Goal: Task Accomplishment & Management: Manage account settings

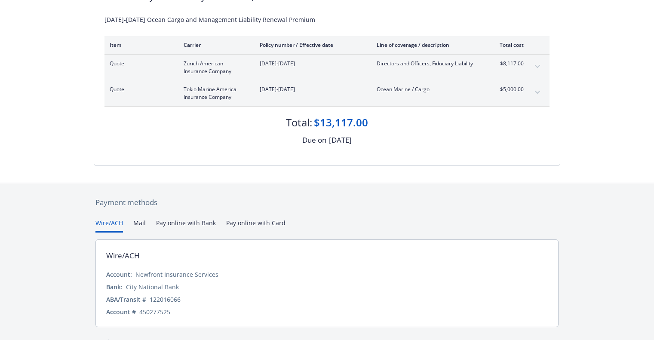
scroll to position [129, 0]
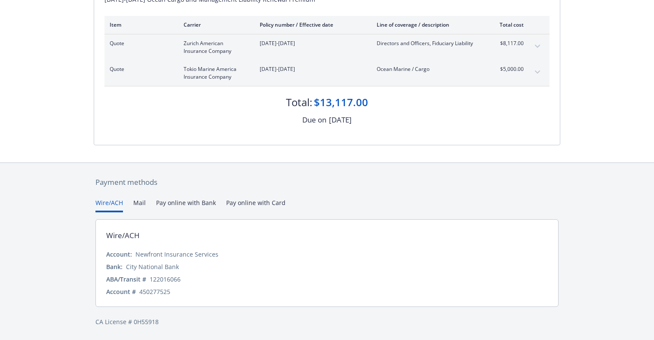
click at [141, 204] on button "Mail" at bounding box center [139, 205] width 12 height 14
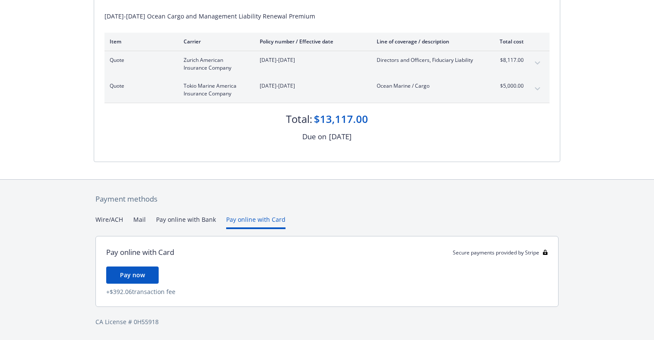
scroll to position [112, 0]
click at [253, 132] on div "Secure payments provided by Stripe Invoice ID: 61DF5C06 Download Invoice Insura…" at bounding box center [327, 114] width 654 height 452
click at [169, 219] on button "Pay online with Bank" at bounding box center [186, 222] width 60 height 14
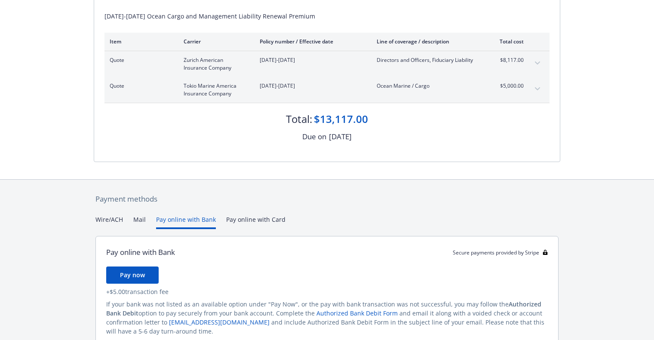
click at [137, 221] on button "Mail" at bounding box center [139, 222] width 12 height 14
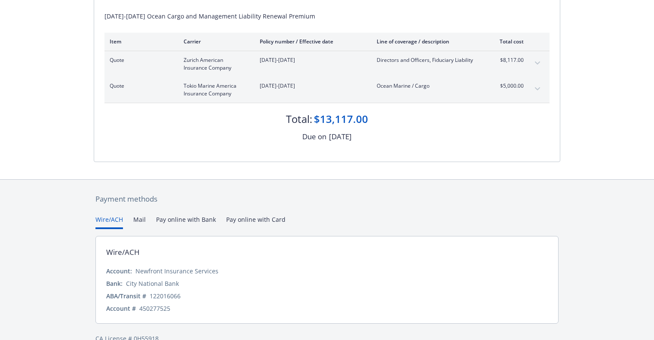
click at [111, 219] on button "Wire/ACH" at bounding box center [109, 222] width 28 height 14
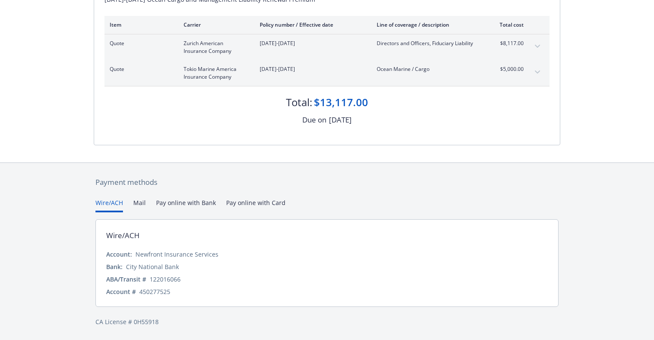
click at [140, 207] on button "Mail" at bounding box center [139, 205] width 12 height 14
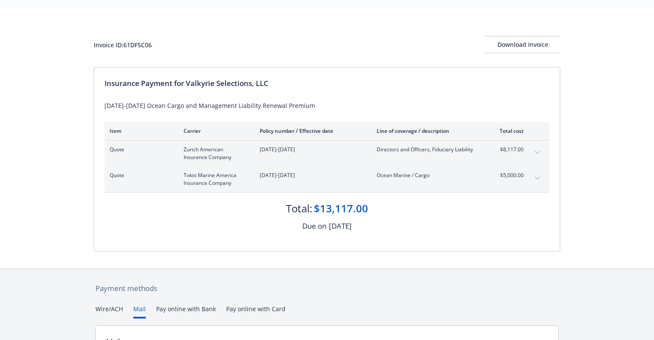
scroll to position [0, 0]
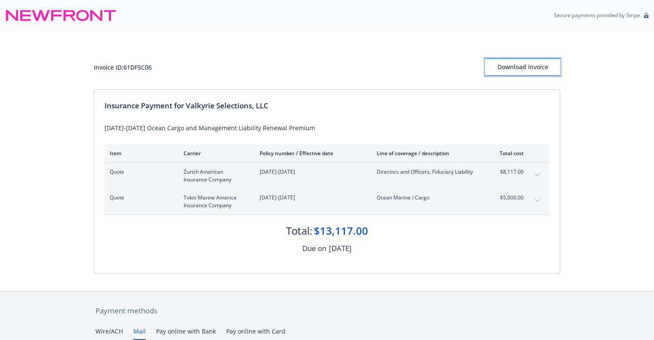
click at [524, 70] on div "Download Invoice" at bounding box center [522, 67] width 75 height 16
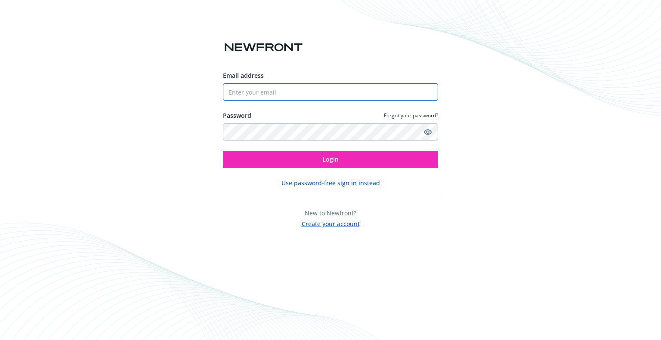
drag, startPoint x: 570, startPoint y: 0, endPoint x: 254, endPoint y: 96, distance: 330.4
click at [254, 96] on input "Email address" at bounding box center [330, 91] width 215 height 17
click at [246, 90] on input "Email address" at bounding box center [330, 91] width 215 height 17
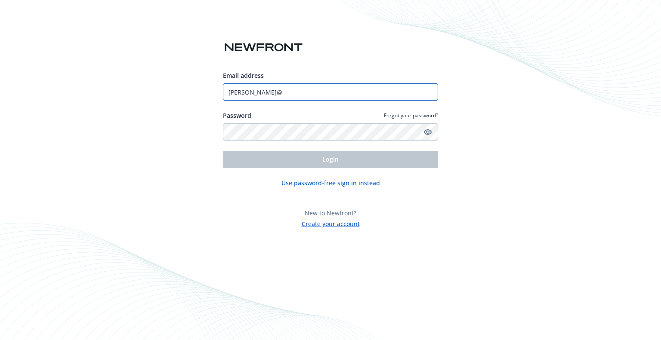
type input "[PERSON_NAME][EMAIL_ADDRESS][DOMAIN_NAME]"
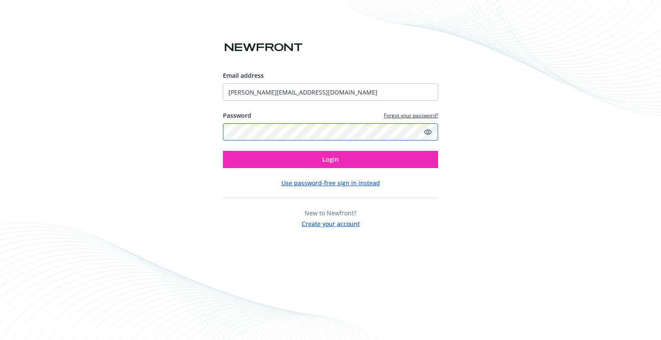
click at [223, 151] on button "Login" at bounding box center [330, 159] width 215 height 17
